Goal: Use online tool/utility

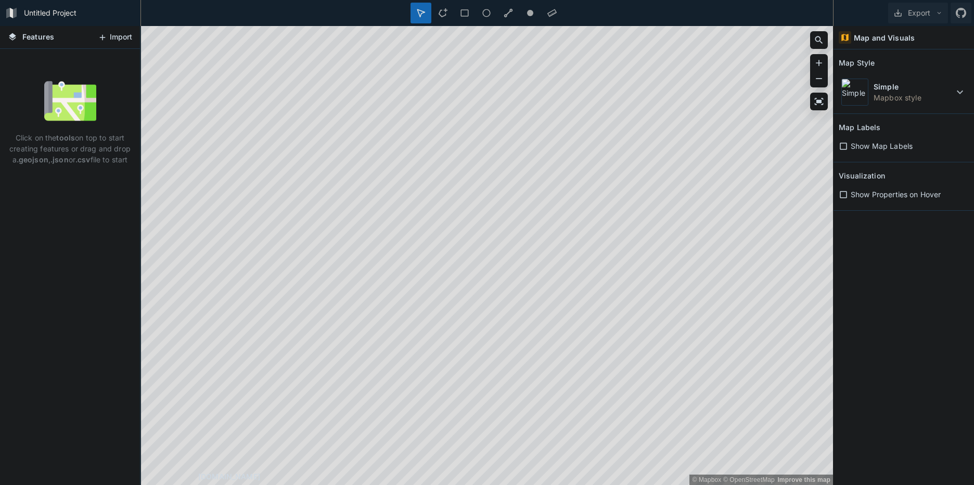
click at [119, 37] on button "Import" at bounding box center [115, 37] width 45 height 17
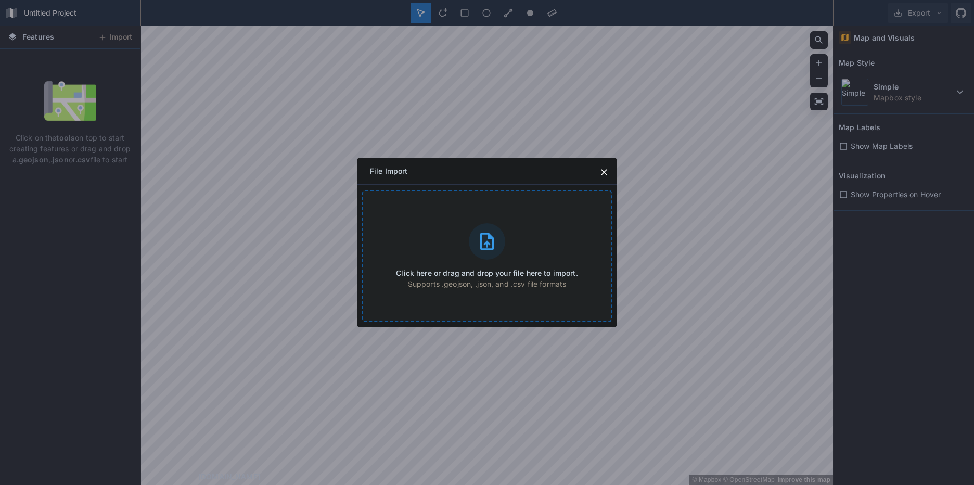
click at [496, 234] on icon at bounding box center [487, 241] width 21 height 21
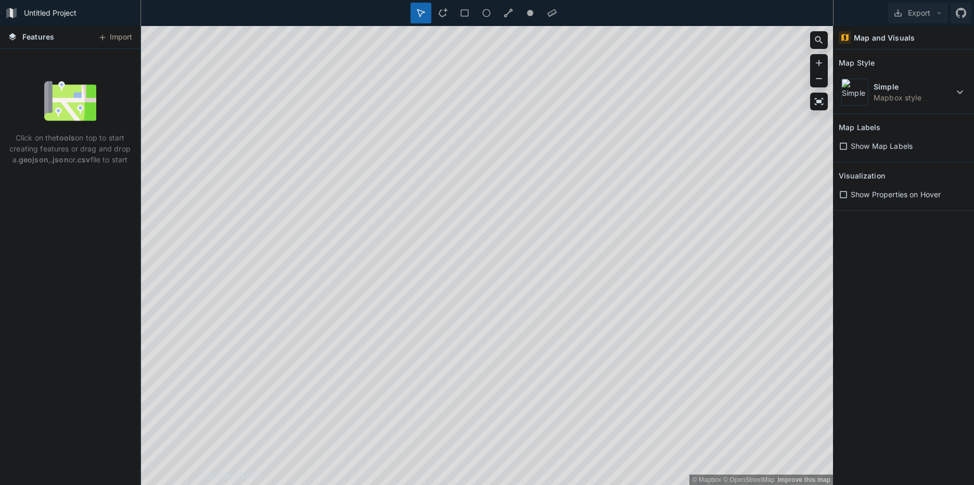
click at [868, 147] on span "Show Map Labels" at bounding box center [882, 146] width 62 height 11
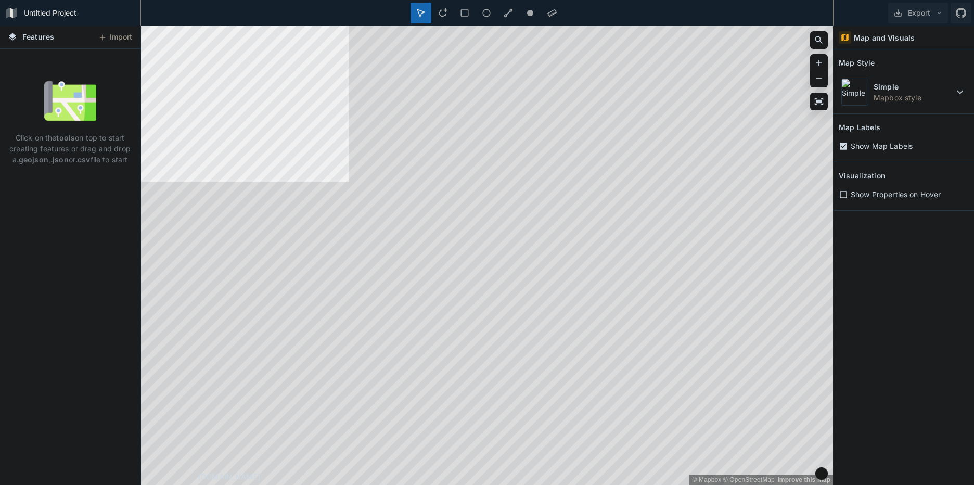
click at [868, 147] on span "Show Map Labels" at bounding box center [882, 146] width 62 height 11
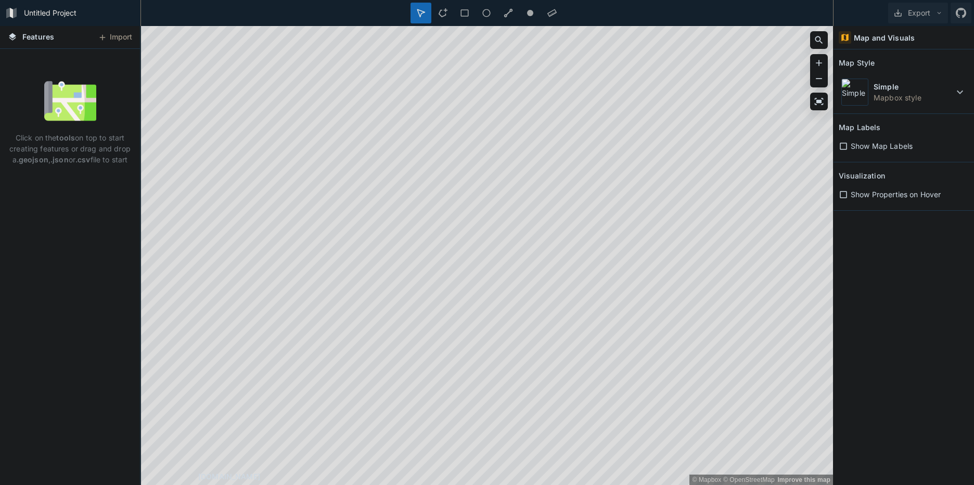
click at [868, 147] on span "Show Map Labels" at bounding box center [882, 146] width 62 height 11
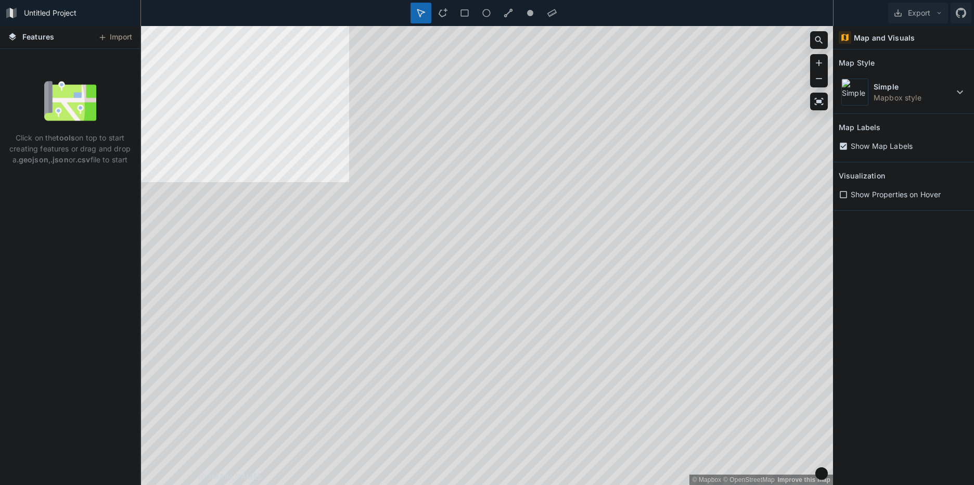
click at [868, 147] on span "Show Map Labels" at bounding box center [882, 146] width 62 height 11
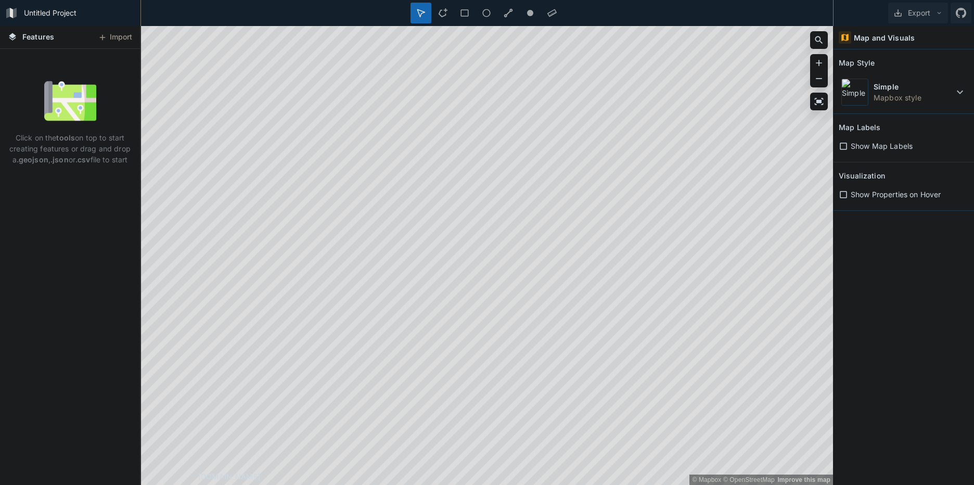
click at [868, 147] on span "Show Map Labels" at bounding box center [882, 146] width 62 height 11
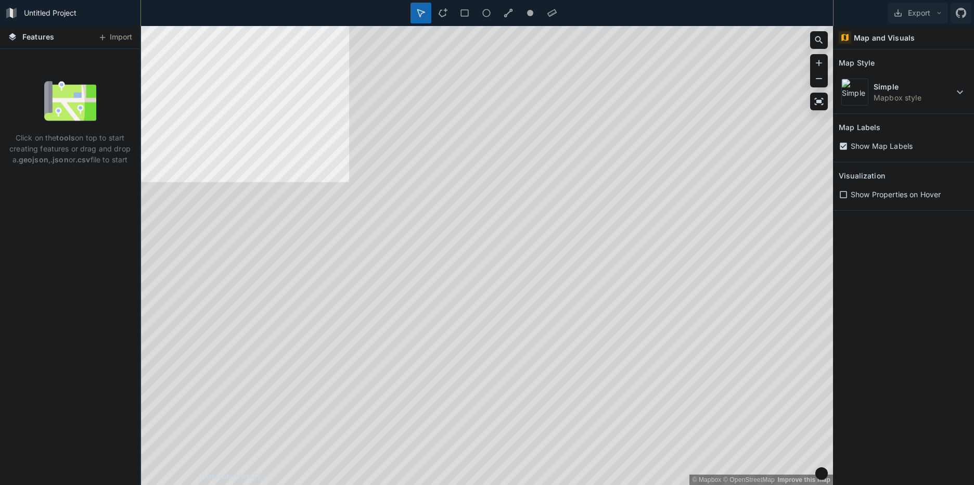
click at [844, 144] on icon at bounding box center [843, 146] width 7 height 7
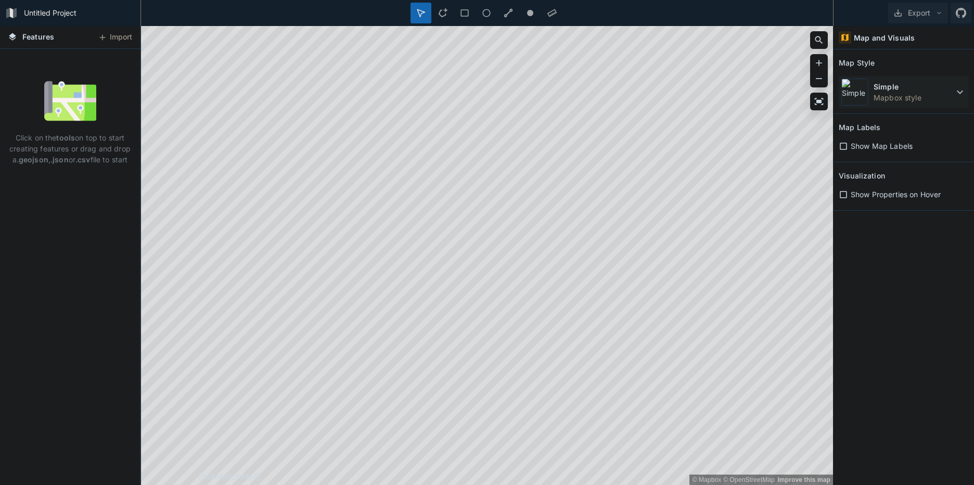
click at [959, 92] on icon at bounding box center [960, 93] width 6 height 4
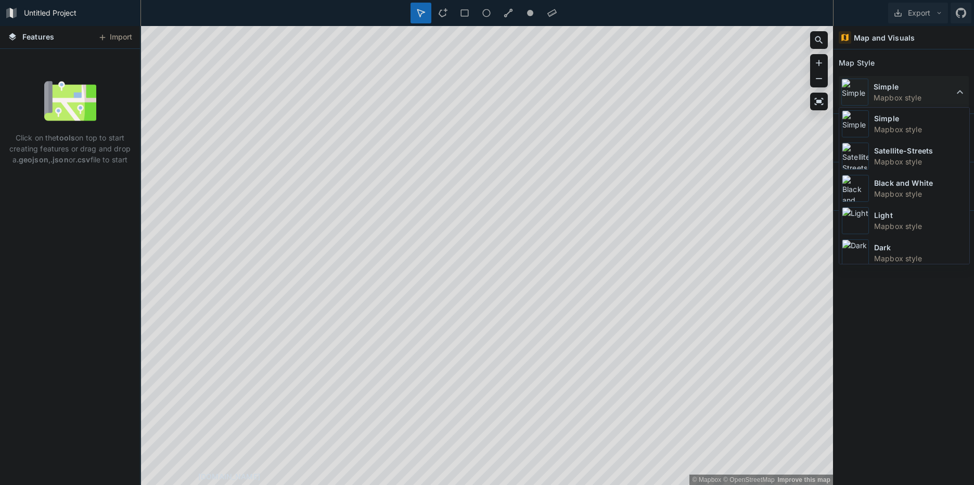
click at [959, 92] on icon at bounding box center [960, 92] width 6 height 4
